Goal: Information Seeking & Learning: Learn about a topic

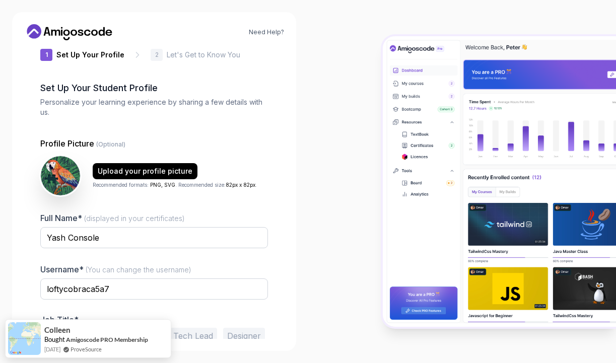
scroll to position [67, 0]
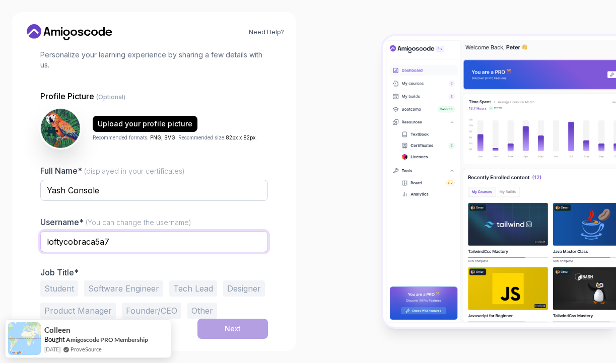
click at [154, 243] on input "loftycobraca5a7" at bounding box center [154, 241] width 228 height 21
type input "yashsrv"
click at [65, 287] on button "Student" at bounding box center [59, 288] width 38 height 16
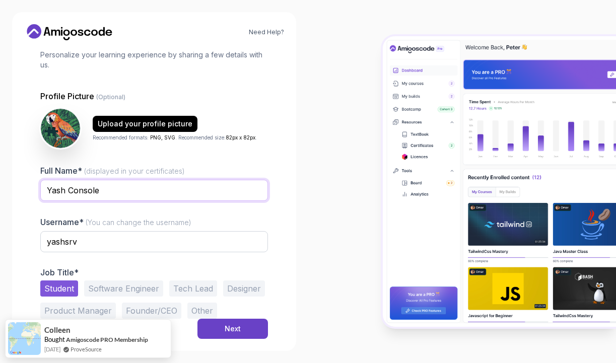
click at [121, 196] on input "Yash Console" at bounding box center [154, 190] width 228 height 21
type input "Yash"
click at [176, 150] on div "Profile Picture (Optional) Upload your profile picture Recommended formats: PNG…" at bounding box center [154, 204] width 228 height 229
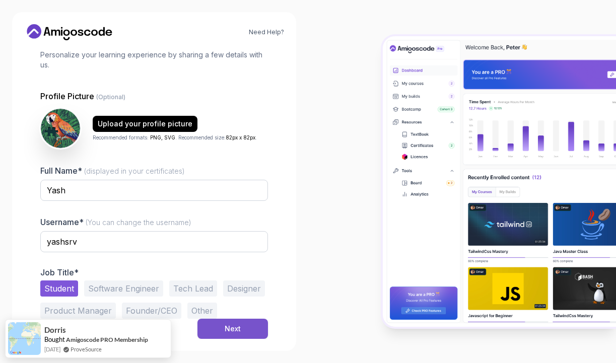
click at [261, 325] on button "Next" at bounding box center [232, 329] width 70 height 20
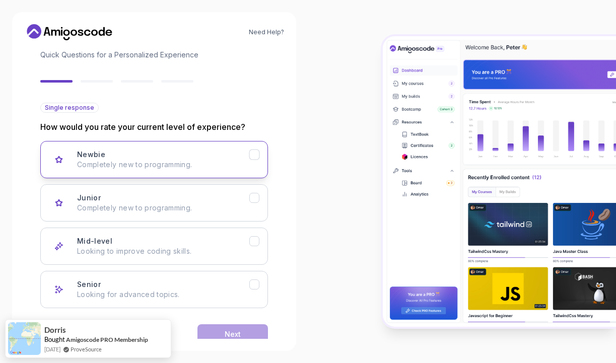
scroll to position [89, 0]
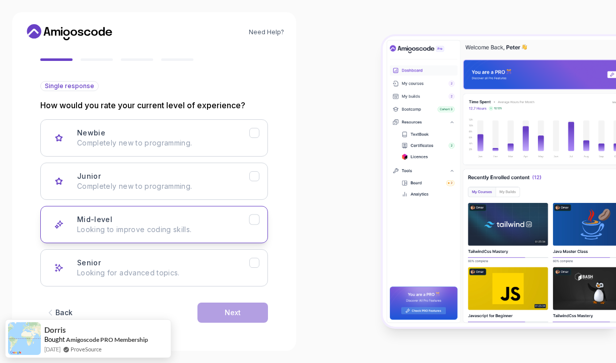
click at [218, 230] on p "Looking to improve coding skills." at bounding box center [163, 229] width 172 height 10
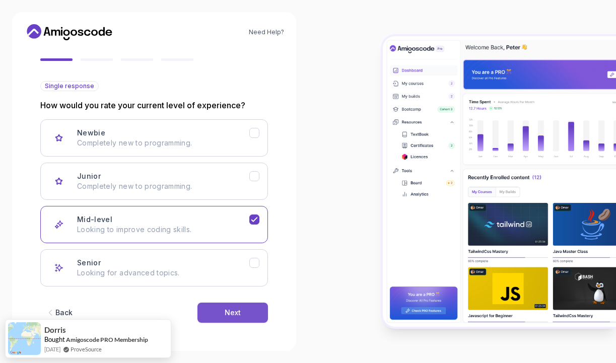
click at [213, 307] on button "Next" at bounding box center [232, 312] width 70 height 20
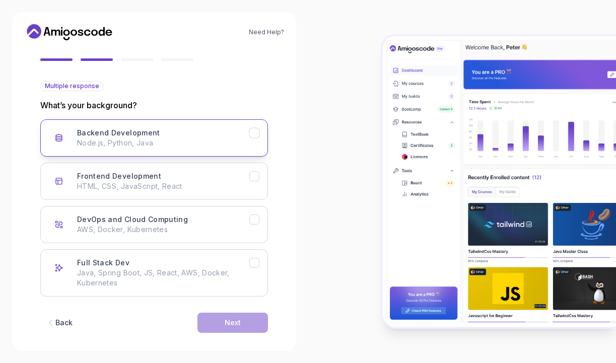
click at [205, 147] on p "Node.js, Python, Java" at bounding box center [163, 143] width 172 height 10
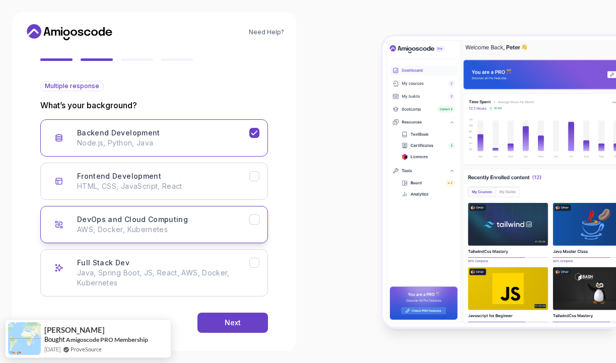
click at [229, 226] on p "AWS, Docker, Kubernetes" at bounding box center [163, 229] width 172 height 10
click at [234, 325] on div "Next" at bounding box center [232, 323] width 16 height 10
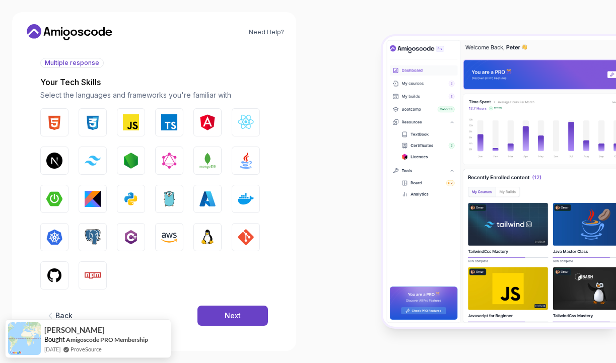
scroll to position [115, 0]
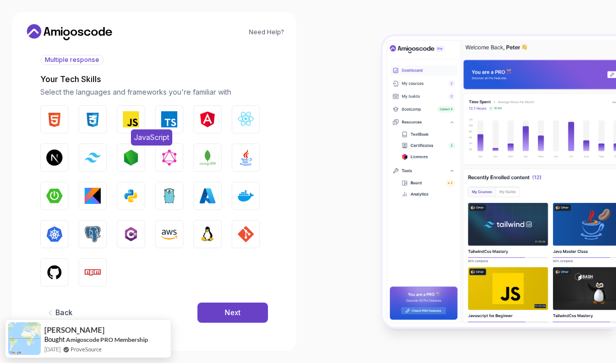
click at [138, 123] on img "button" at bounding box center [131, 119] width 16 height 16
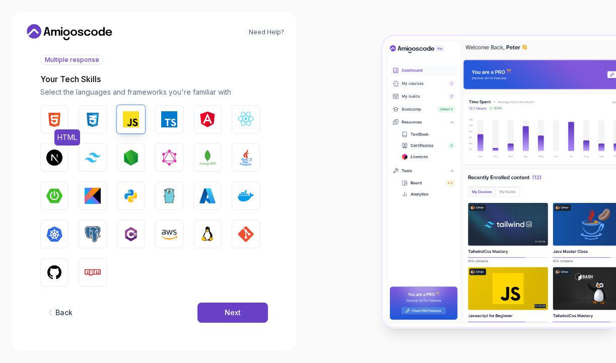
click at [59, 123] on img "button" at bounding box center [54, 119] width 16 height 16
click at [85, 124] on button "CSS" at bounding box center [93, 119] width 28 height 28
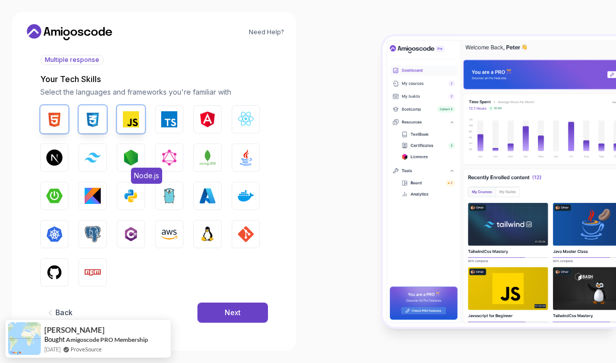
click at [131, 160] on img "button" at bounding box center [131, 157] width 16 height 16
click at [137, 195] on img "button" at bounding box center [131, 196] width 16 height 16
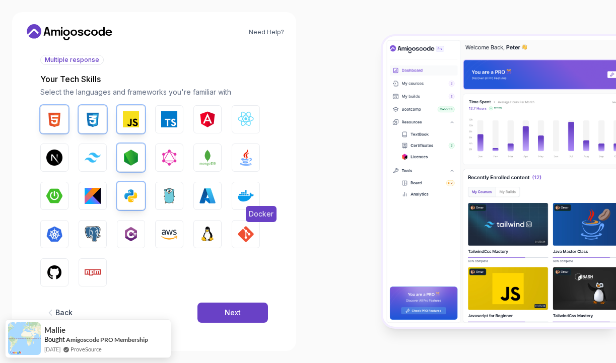
click at [248, 196] on img "button" at bounding box center [246, 196] width 16 height 16
click at [96, 234] on img "button" at bounding box center [93, 234] width 16 height 16
click at [214, 234] on img "button" at bounding box center [207, 234] width 16 height 16
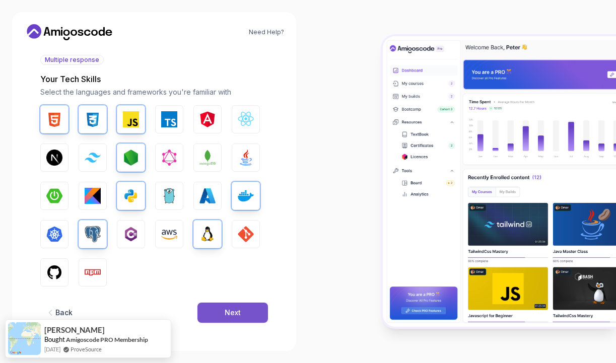
click at [236, 318] on button "Next" at bounding box center [232, 312] width 70 height 20
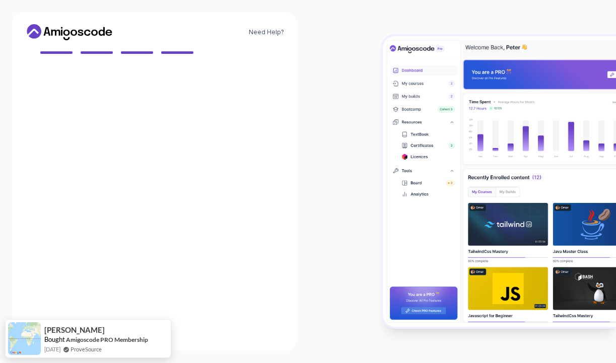
scroll to position [95, 0]
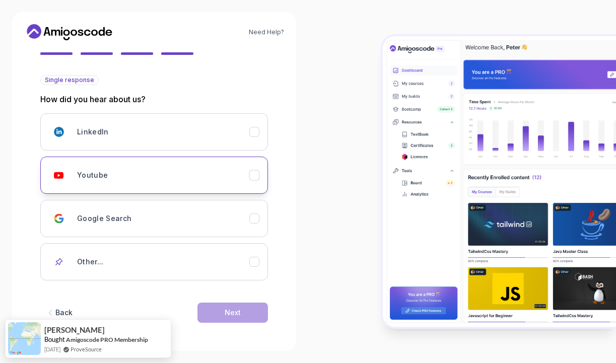
click at [186, 179] on div "Youtube" at bounding box center [163, 175] width 172 height 20
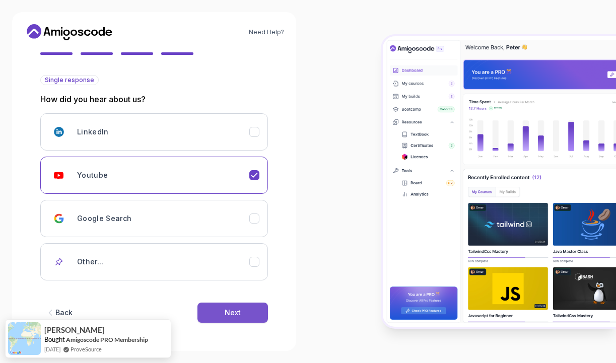
click at [209, 312] on button "Next" at bounding box center [232, 312] width 70 height 20
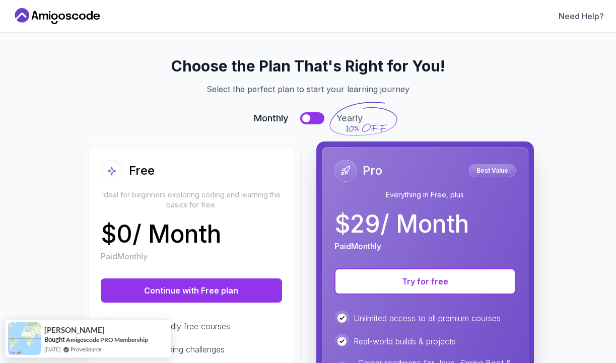
scroll to position [0, 0]
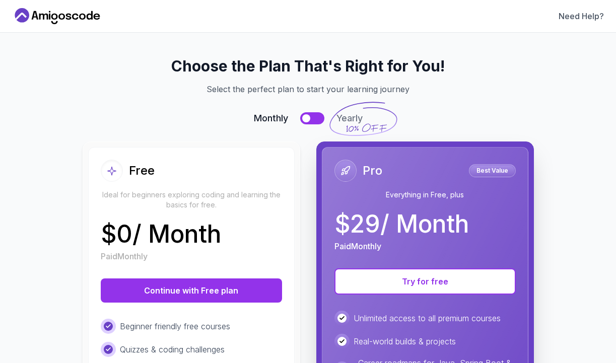
click at [305, 122] on div at bounding box center [306, 118] width 8 height 8
click at [305, 120] on button at bounding box center [312, 118] width 24 height 12
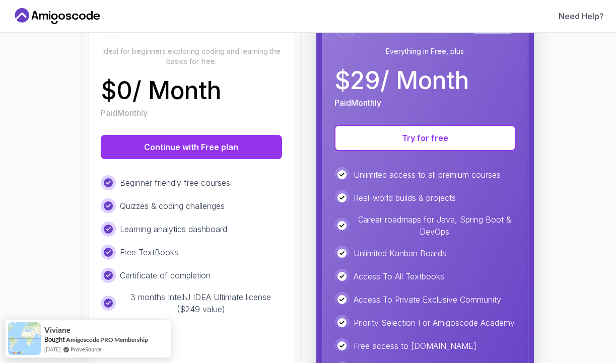
scroll to position [166, 0]
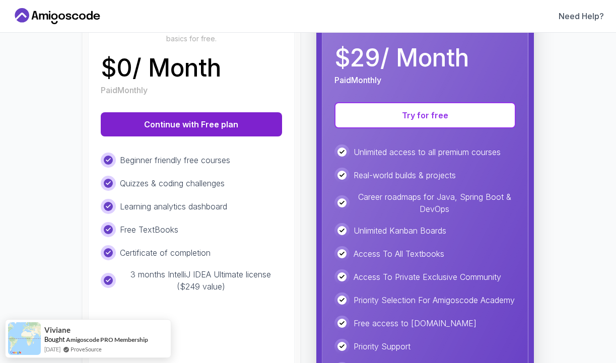
click at [247, 117] on button "Continue with Free plan" at bounding box center [191, 124] width 181 height 24
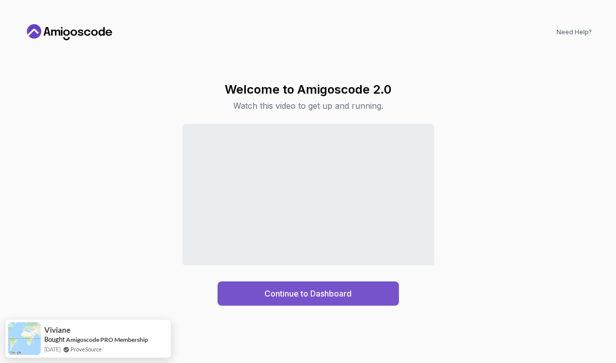
click at [244, 287] on button "Continue to Dashboard" at bounding box center [307, 293] width 181 height 24
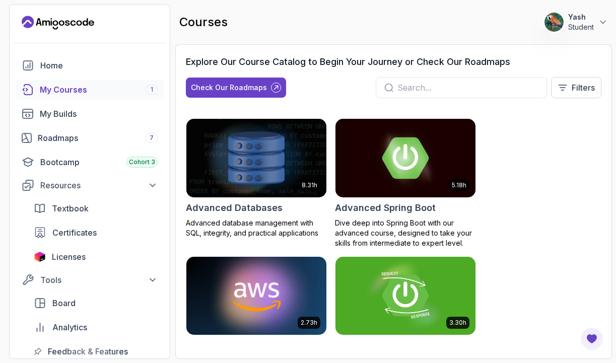
click at [400, 91] on input "text" at bounding box center [467, 88] width 141 height 12
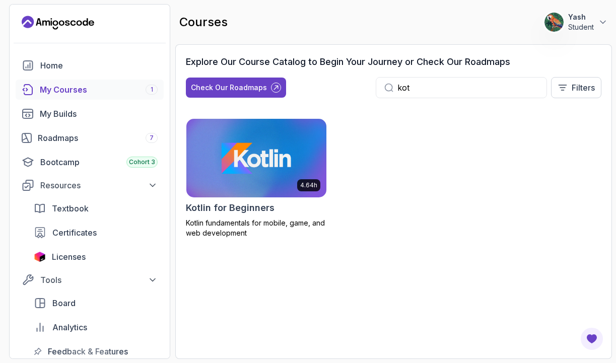
type input "kot"
click at [280, 200] on div "4.64h Kotlin for Beginners Kotlin fundamentals for mobile, game, and web develo…" at bounding box center [256, 178] width 141 height 120
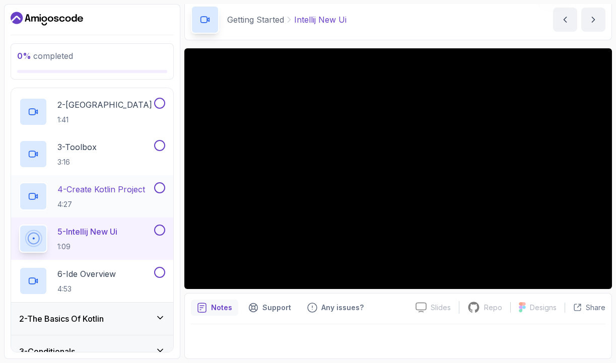
scroll to position [218, 0]
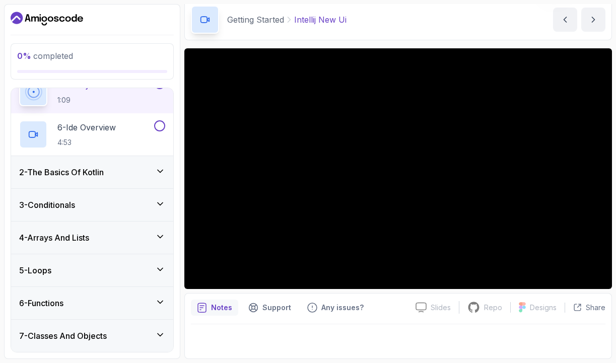
click at [132, 333] on div "7 - Classes And Objects" at bounding box center [92, 336] width 146 height 12
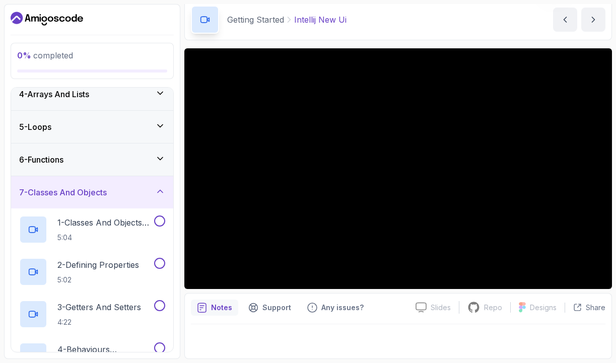
scroll to position [0, 0]
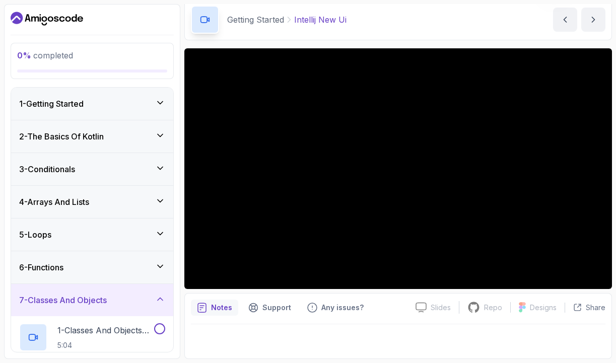
click at [139, 295] on div "7 - Classes And Objects" at bounding box center [92, 300] width 146 height 12
